Goal: Complete application form

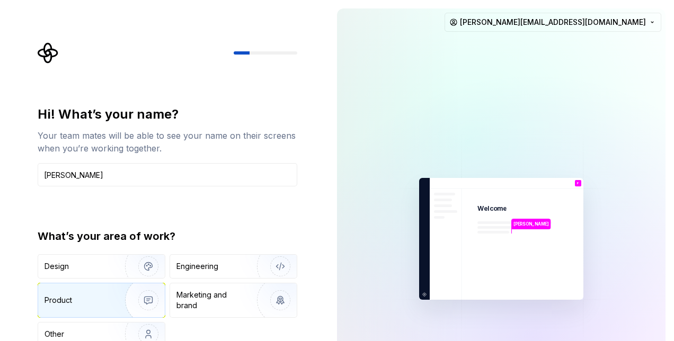
type input "Felix"
click at [89, 299] on div "Product" at bounding box center [79, 300] width 70 height 11
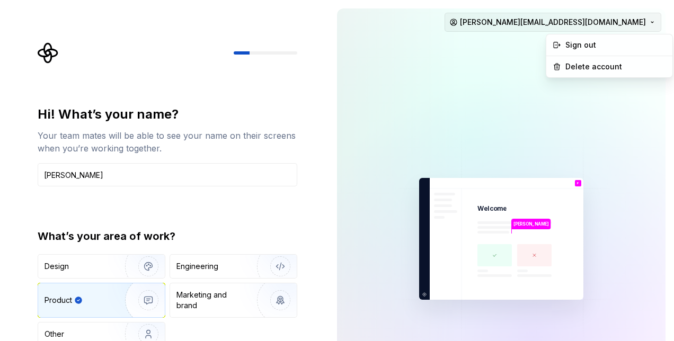
click at [597, 22] on html "Hi! What’s your name? Your team mates will be able to see your name on their sc…" at bounding box center [337, 170] width 674 height 341
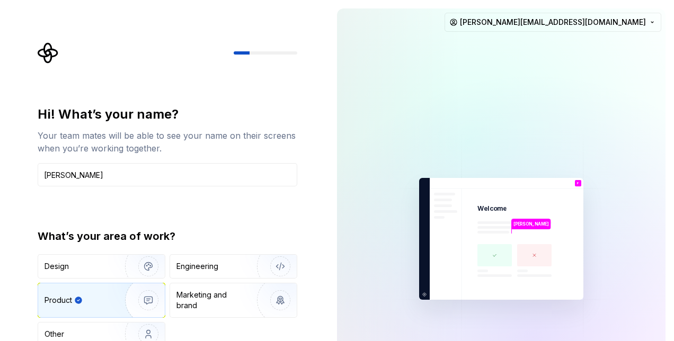
click at [291, 137] on html "Hi! What’s your name? Your team mates will be able to see your name on their sc…" at bounding box center [337, 170] width 674 height 341
click at [208, 206] on div "Hi! What’s your name? Your team mates will be able to see your name on their sc…" at bounding box center [167, 226] width 259 height 240
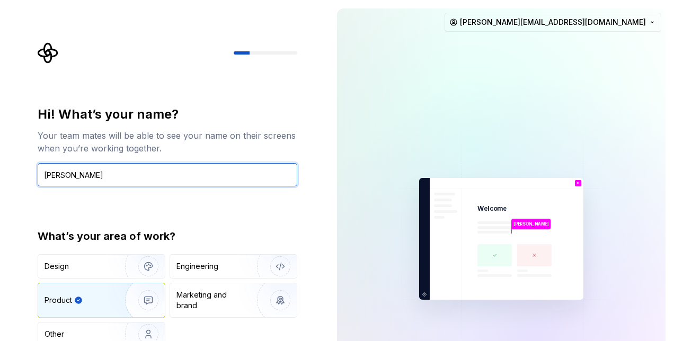
click at [191, 169] on input "Felix" at bounding box center [167, 174] width 259 height 23
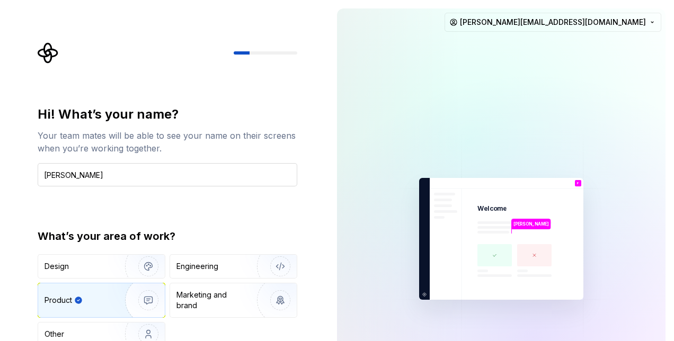
scroll to position [4, 0]
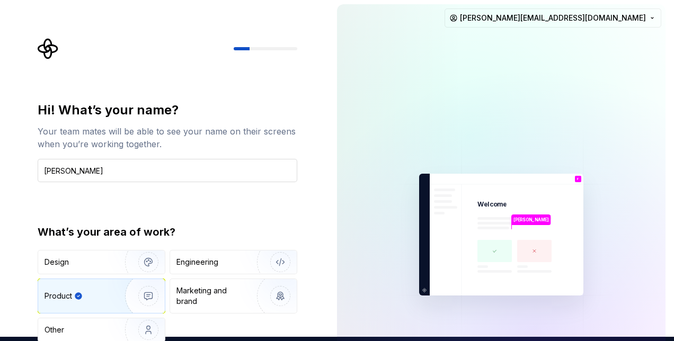
type button "Product"
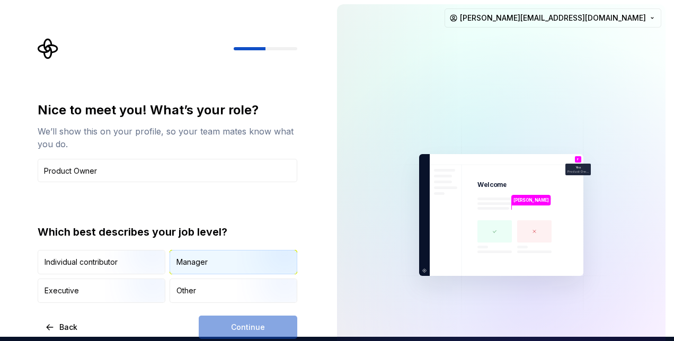
type input "Product Owner"
click at [235, 268] on div "Manager" at bounding box center [233, 261] width 127 height 23
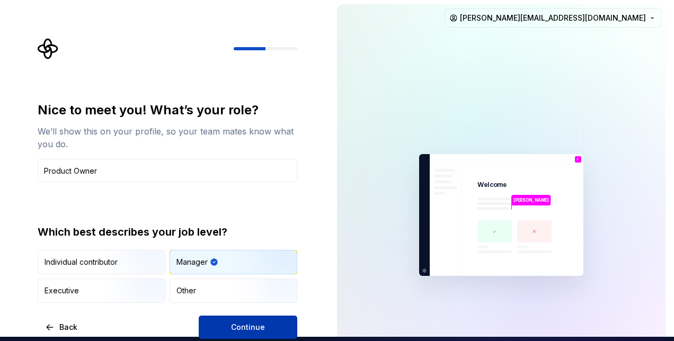
click at [268, 325] on button "Continue" at bounding box center [248, 327] width 98 height 23
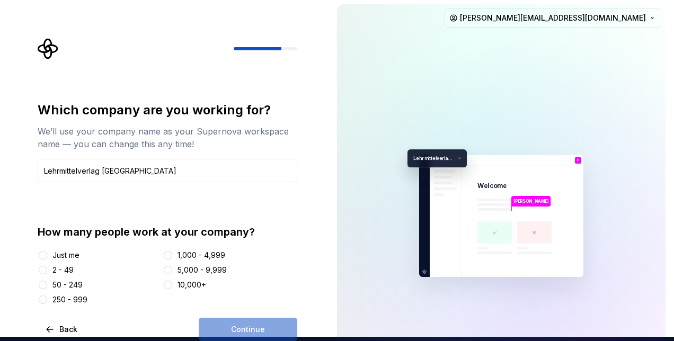
type input "Lehrmittelverlag Zürich"
click at [76, 285] on div "50 - 249" at bounding box center [67, 285] width 30 height 11
click at [47, 285] on button "50 - 249" at bounding box center [43, 285] width 8 height 8
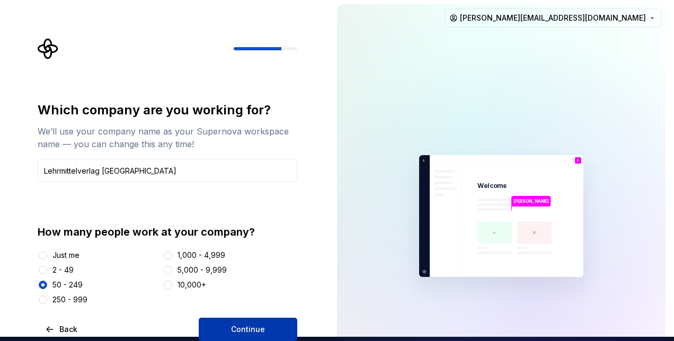
click at [241, 321] on button "Continue" at bounding box center [248, 329] width 98 height 23
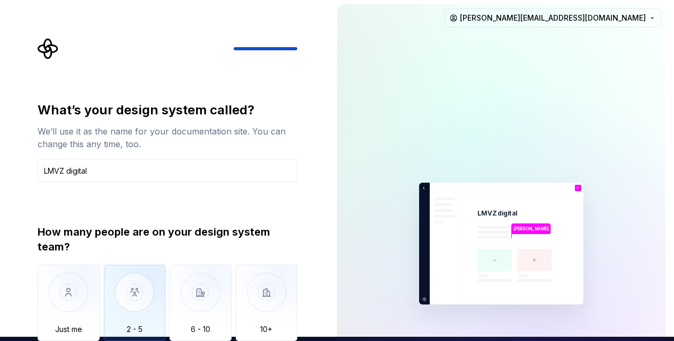
type input "LMVZ digital"
click at [138, 298] on img "button" at bounding box center [135, 300] width 62 height 71
type button "2 - 5"
type button "on"
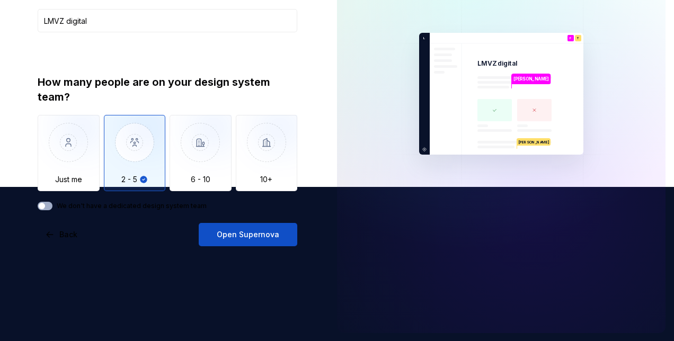
scroll to position [155, 0]
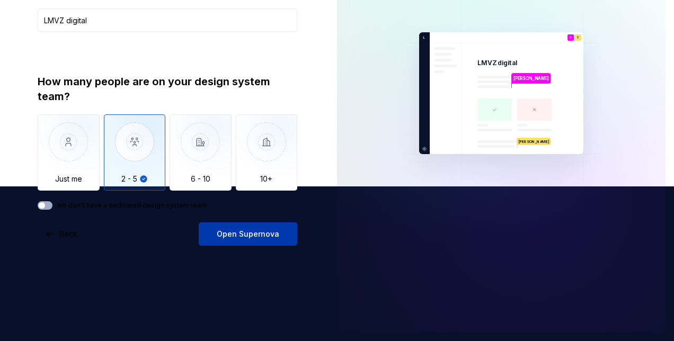
click at [262, 229] on span "Open Supernova" at bounding box center [248, 234] width 62 height 11
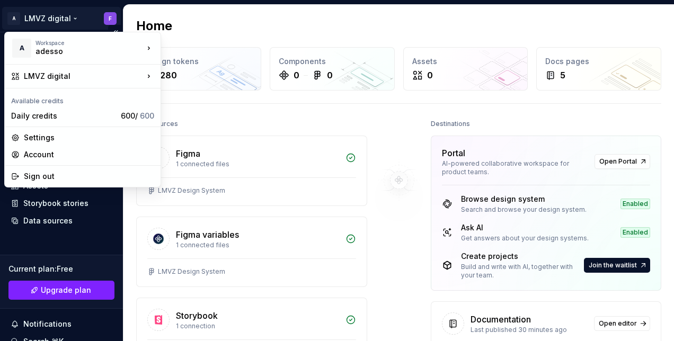
click at [66, 19] on html "A LMVZ digital F Home Documentation Analytics Code automation Design system dat…" at bounding box center [337, 170] width 674 height 341
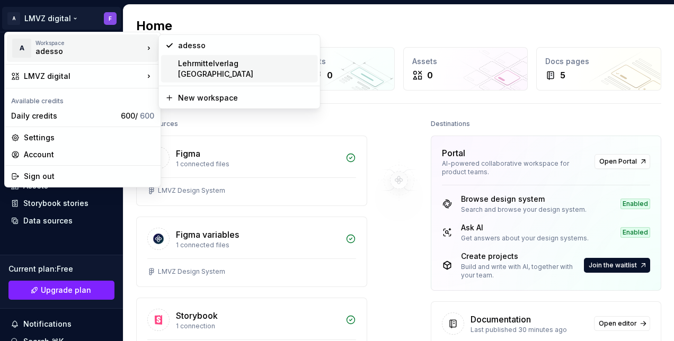
click at [197, 60] on div "Lehrmittelverlag Zürich" at bounding box center [246, 68] width 136 height 21
